Goal: Task Accomplishment & Management: Use online tool/utility

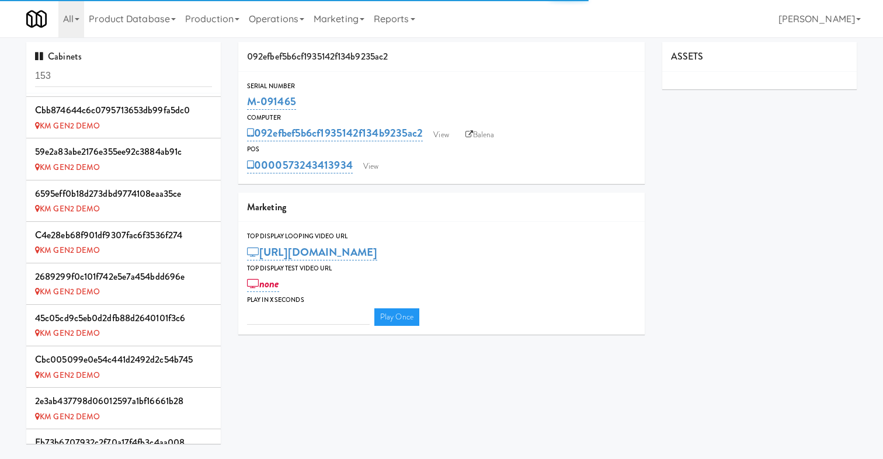
scroll to position [1554, 0]
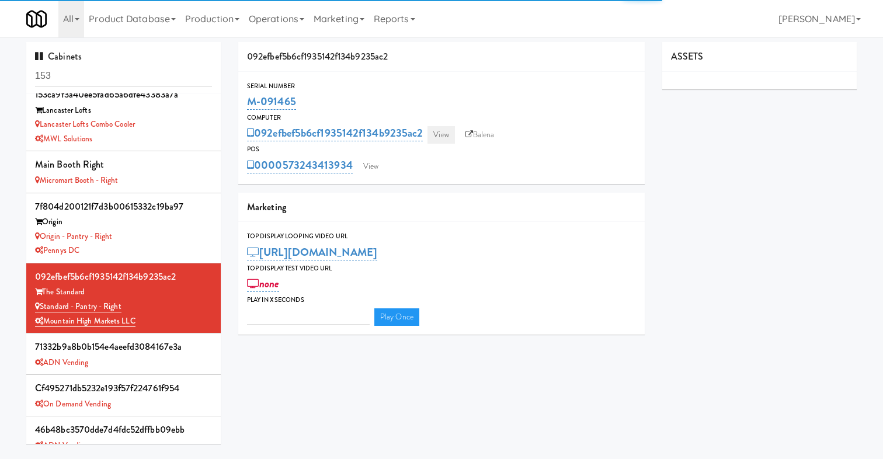
type input "3"
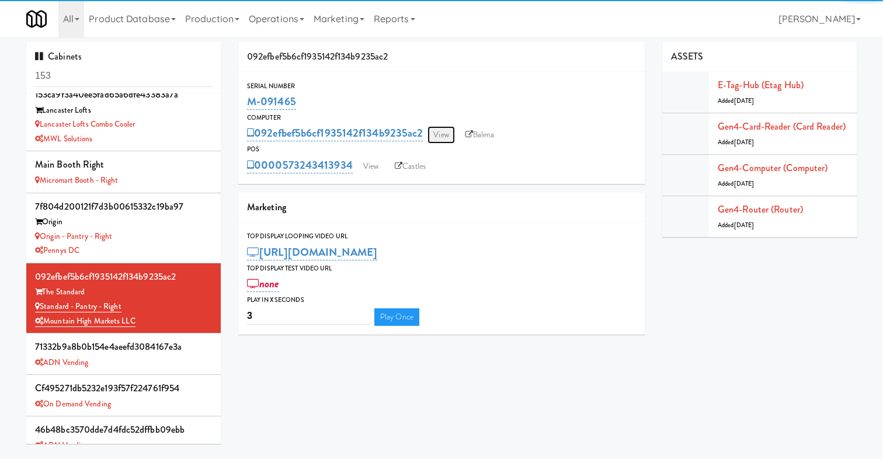
click at [438, 132] on link "View" at bounding box center [441, 135] width 27 height 18
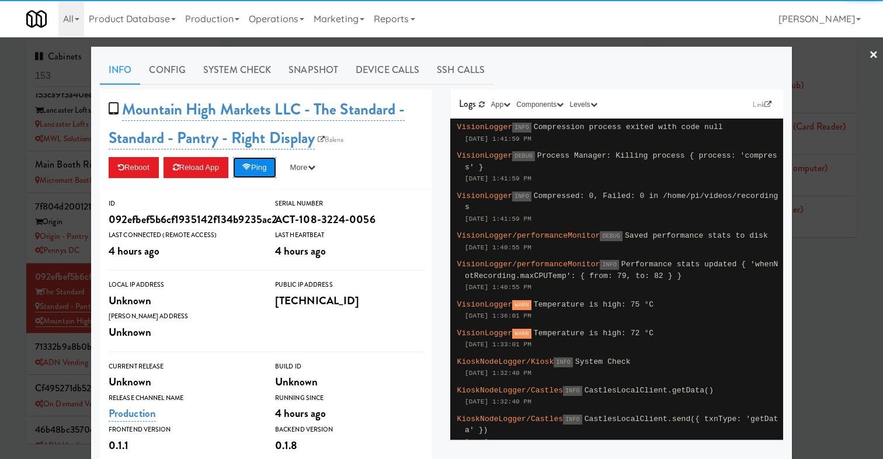
click at [269, 165] on button "Ping" at bounding box center [254, 167] width 43 height 21
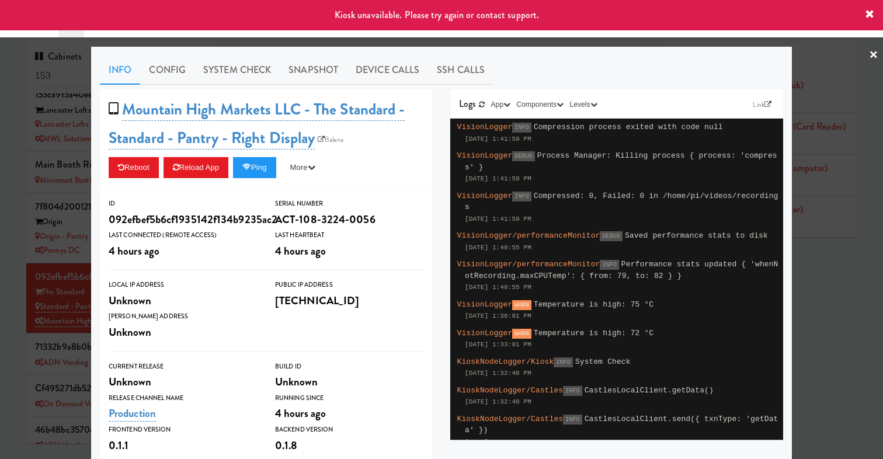
click at [16, 296] on div at bounding box center [441, 229] width 883 height 459
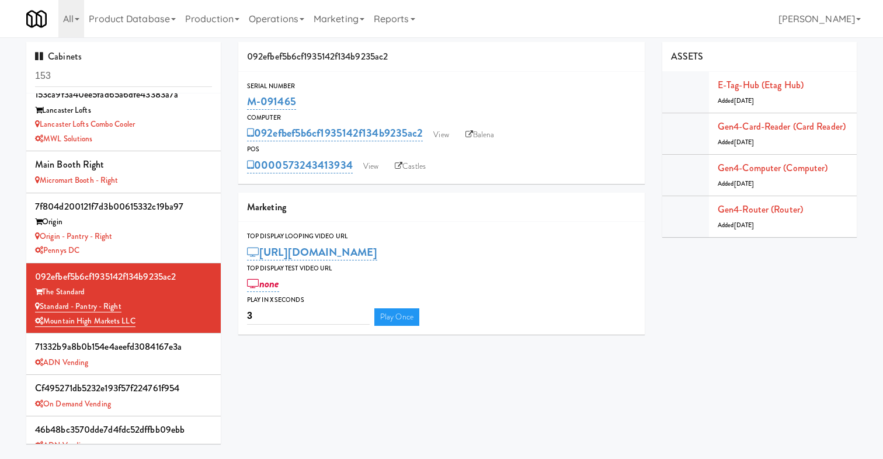
drag, startPoint x: 333, startPoint y: 107, endPoint x: 244, endPoint y: 107, distance: 89.4
click at [244, 107] on div "Serial Number M-091465" at bounding box center [441, 97] width 407 height 32
copy link "M-091465"
click at [370, 158] on link "View" at bounding box center [371, 167] width 27 height 18
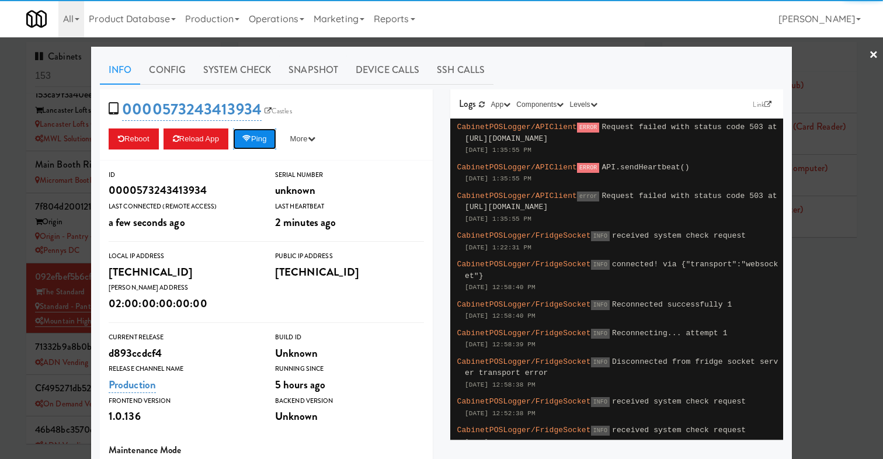
click at [269, 141] on button "Ping" at bounding box center [254, 139] width 43 height 21
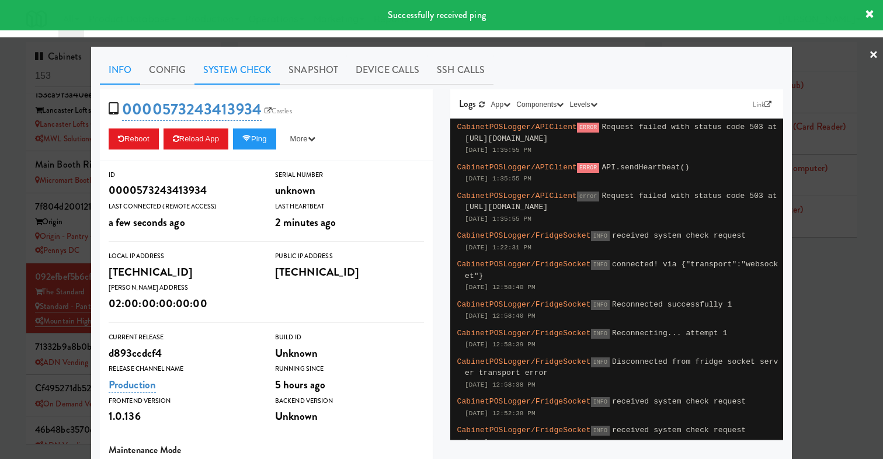
click at [237, 63] on link "System Check" at bounding box center [237, 70] width 85 height 29
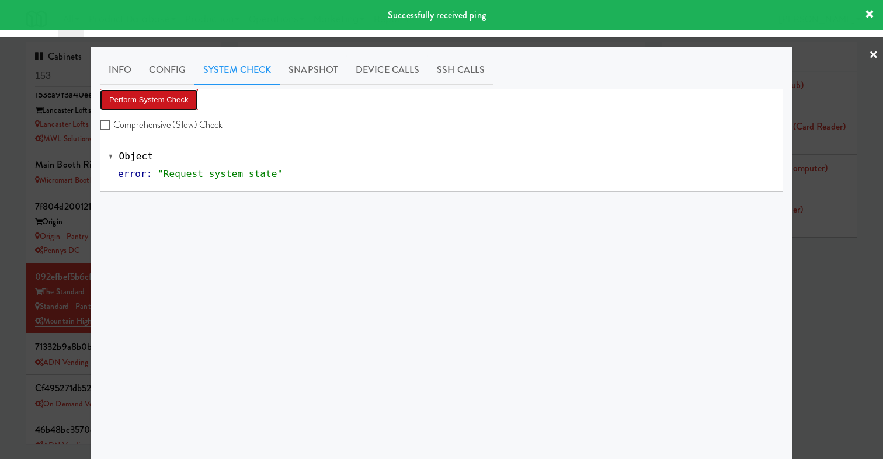
click at [171, 93] on button "Perform System Check" at bounding box center [149, 99] width 98 height 21
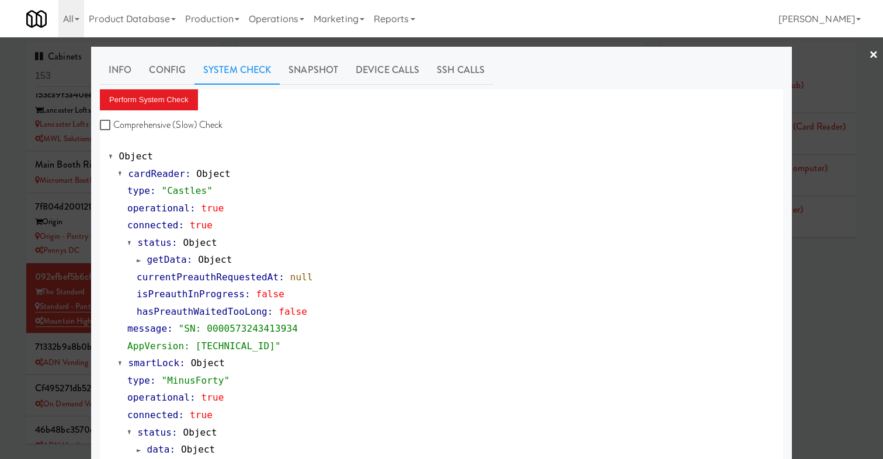
scroll to position [448, 0]
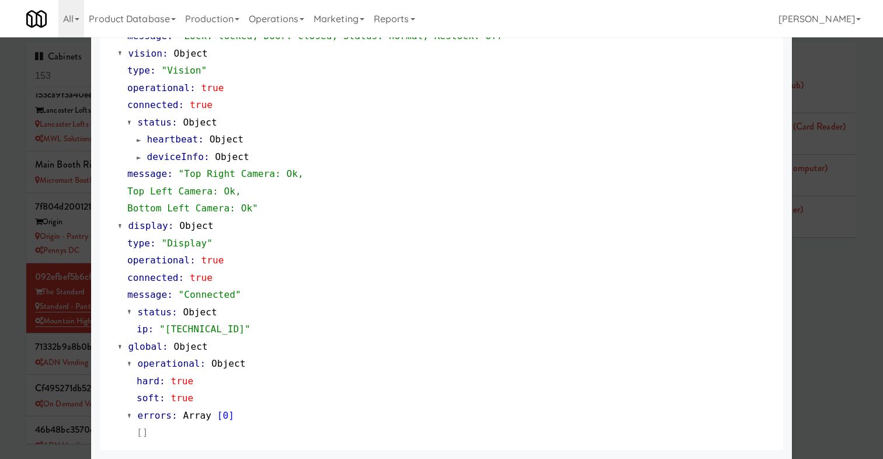
click at [53, 315] on div at bounding box center [441, 229] width 883 height 459
